Goal: Task Accomplishment & Management: Manage account settings

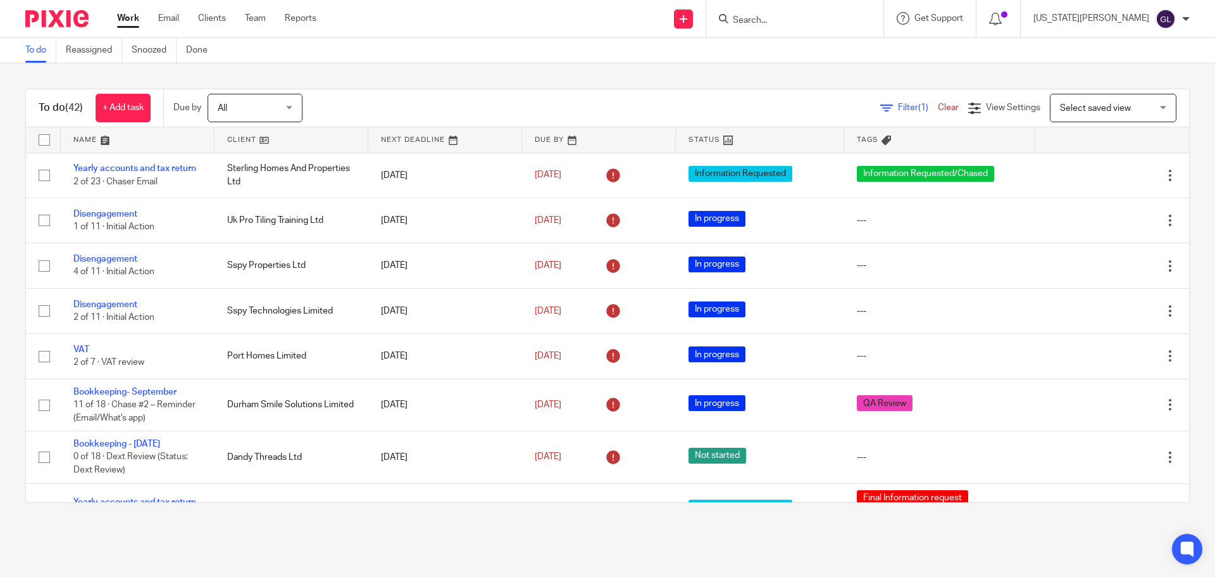
click at [827, 18] on input "Search" at bounding box center [789, 20] width 114 height 11
type input "zs"
click at [827, 50] on link at bounding box center [807, 49] width 157 height 19
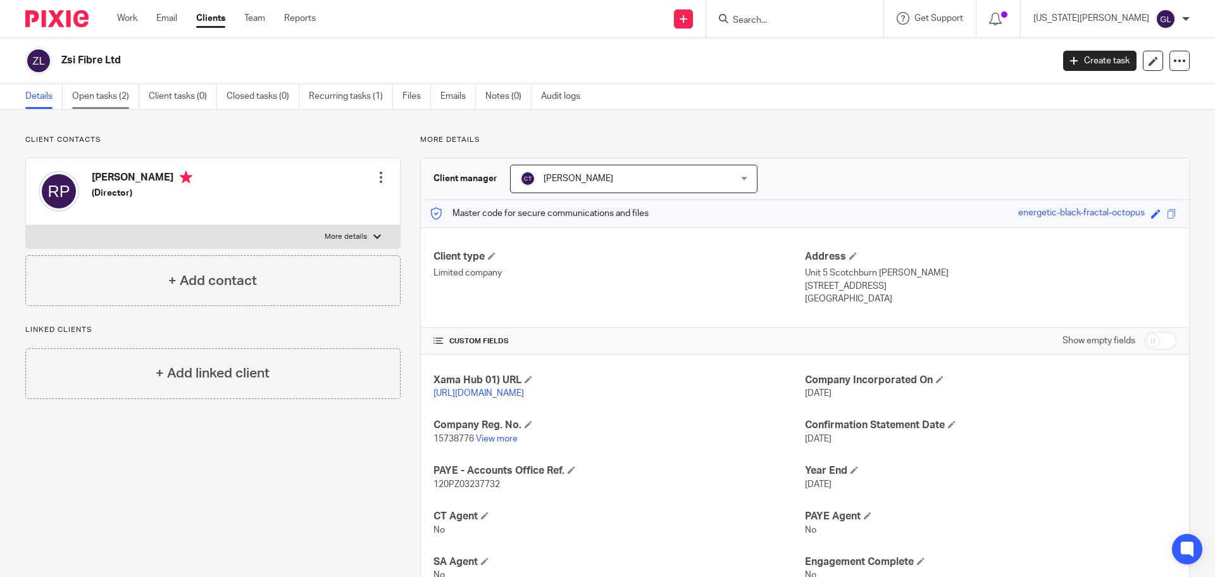
click at [92, 99] on link "Open tasks (2)" at bounding box center [105, 96] width 67 height 25
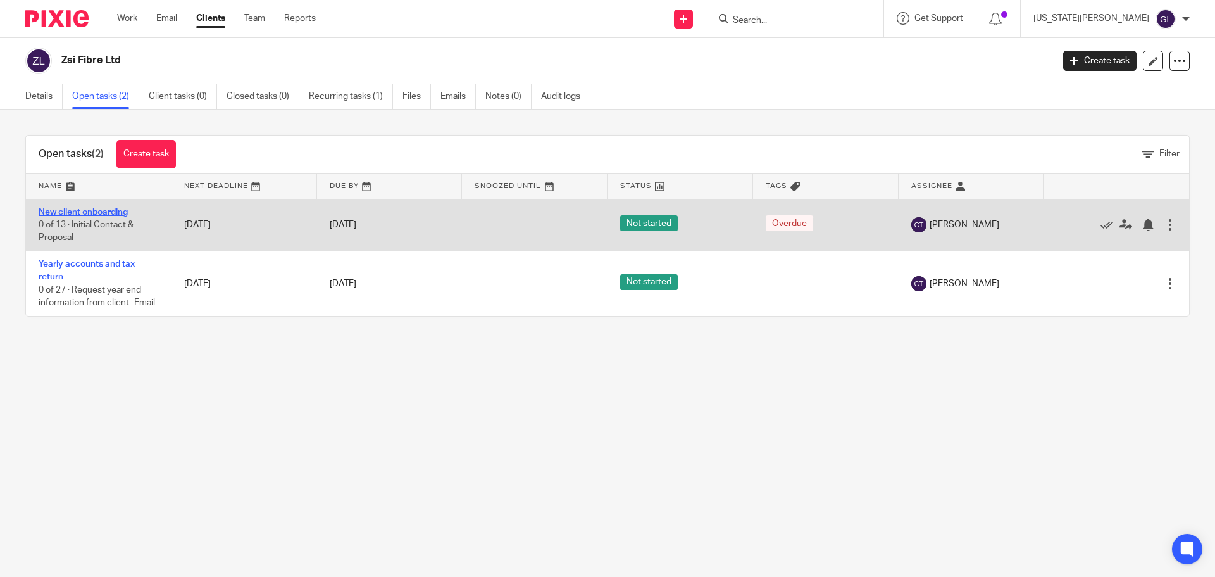
click at [85, 213] on link "New client onboarding" at bounding box center [83, 212] width 89 height 9
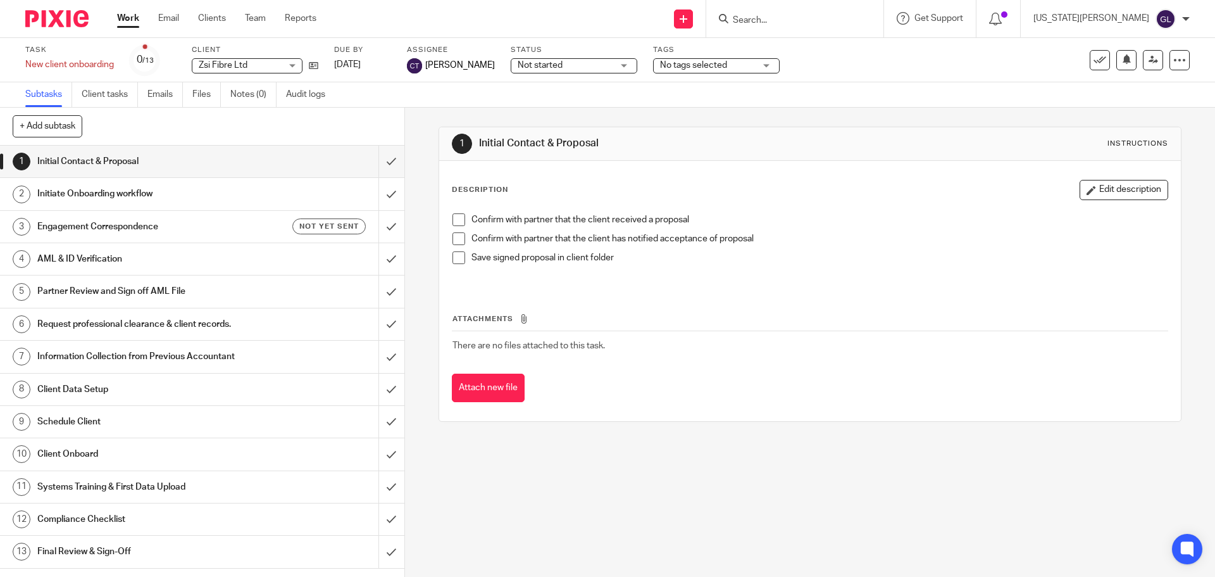
click at [161, 197] on h1 "Initiate Onboarding workflow" at bounding box center [146, 193] width 219 height 19
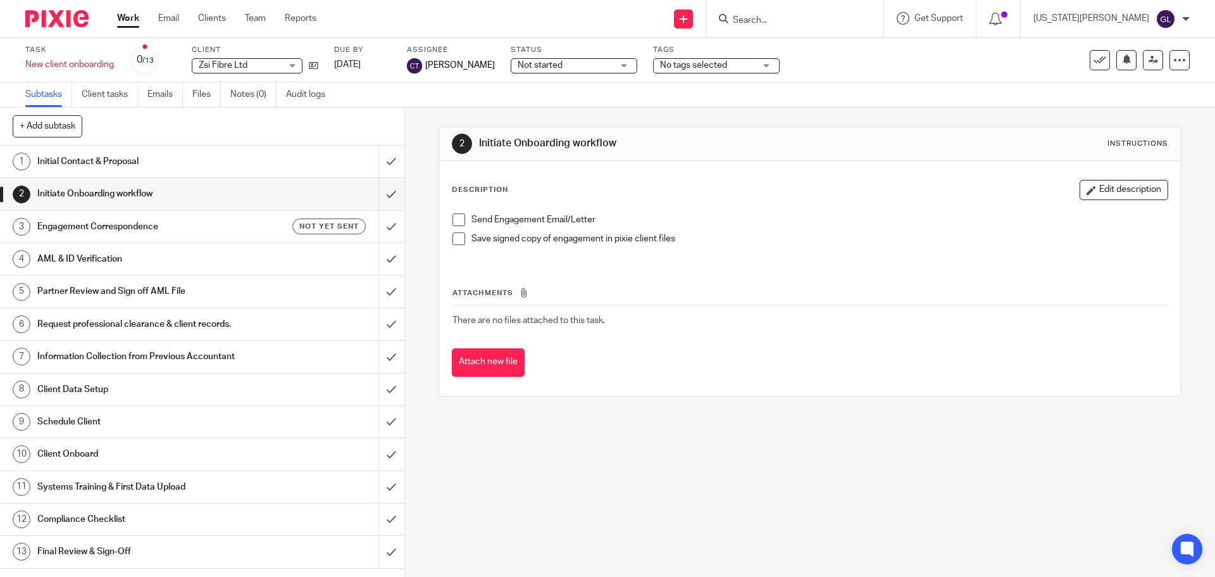
click at [739, 203] on div "Description Edit description Send Engagement Email/Letter Save signed copy of e…" at bounding box center [810, 221] width 716 height 82
click at [313, 67] on icon at bounding box center [313, 65] width 9 height 9
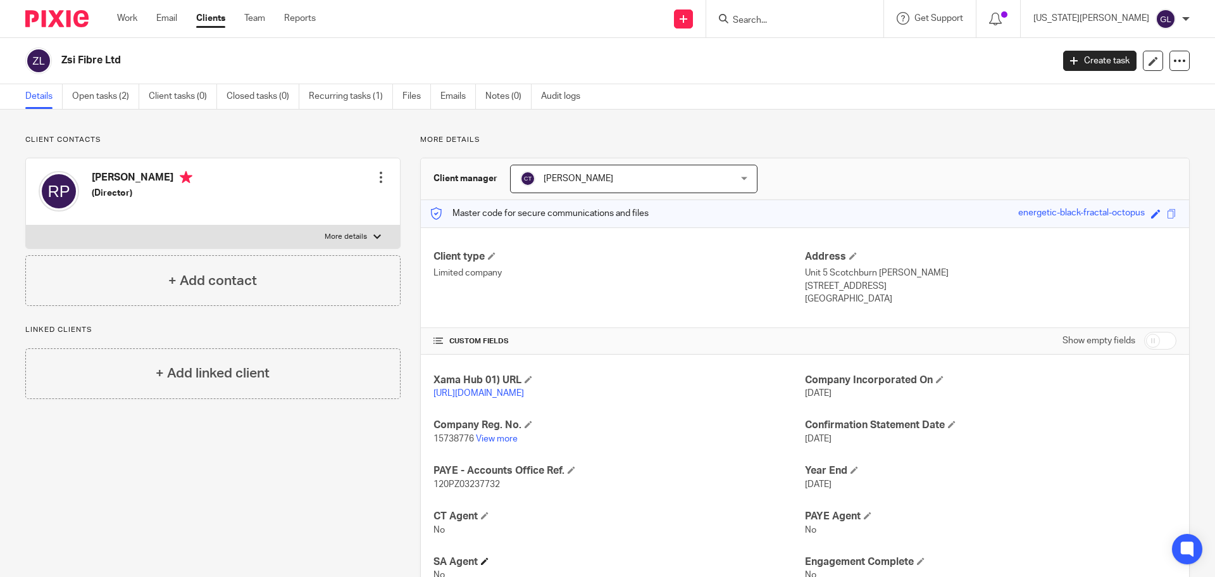
scroll to position [190, 0]
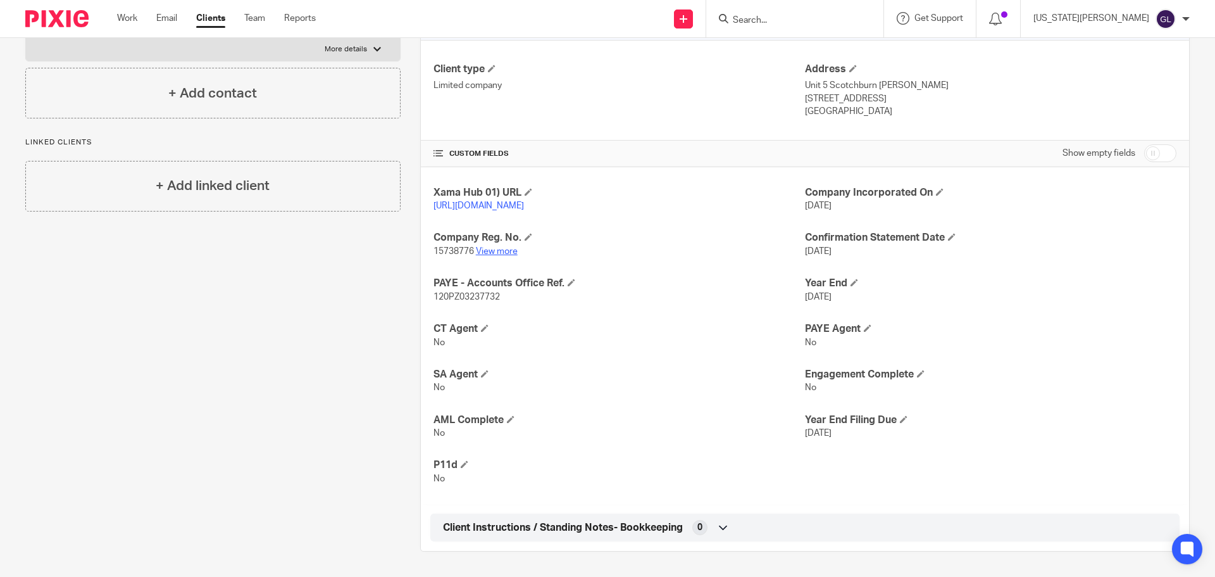
click at [487, 256] on link "View more" at bounding box center [497, 251] width 42 height 9
